Goal: Task Accomplishment & Management: Manage account settings

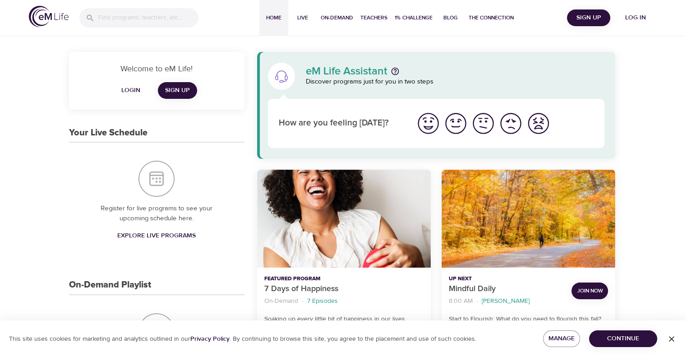
click at [631, 16] on span "Log in" at bounding box center [635, 17] width 36 height 11
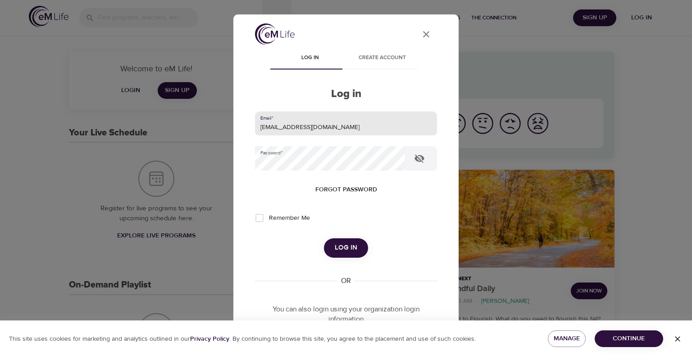
drag, startPoint x: 327, startPoint y: 131, endPoint x: 186, endPoint y: 137, distance: 141.7
click at [186, 136] on div "User Profile Log in Create account Log in Email   * [EMAIL_ADDRESS][DOMAIN_NAME…" at bounding box center [346, 178] width 692 height 357
type input "[EMAIL_ADDRESS][PERSON_NAME][DOMAIN_NAME]"
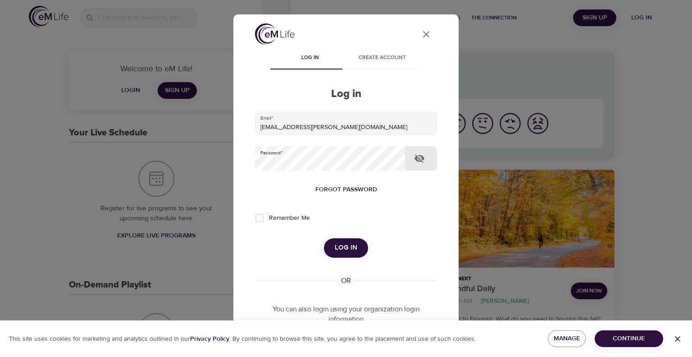
click at [215, 169] on div "User Profile Log in Create account Log in Email   * [EMAIL_ADDRESS][PERSON_NAME…" at bounding box center [346, 178] width 692 height 357
click at [324, 238] on button "Log in" at bounding box center [346, 247] width 44 height 19
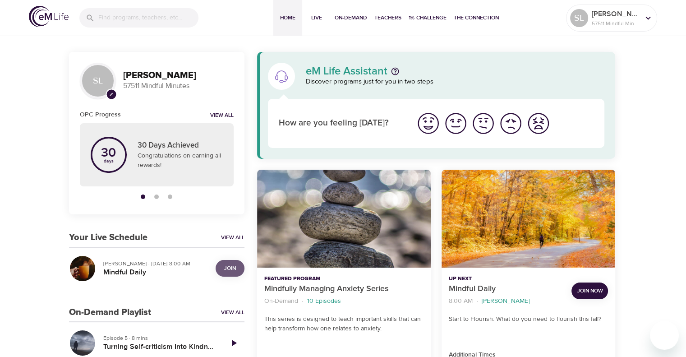
click at [234, 265] on span "Join" at bounding box center [230, 267] width 12 height 9
